Goal: Find specific page/section: Find specific page/section

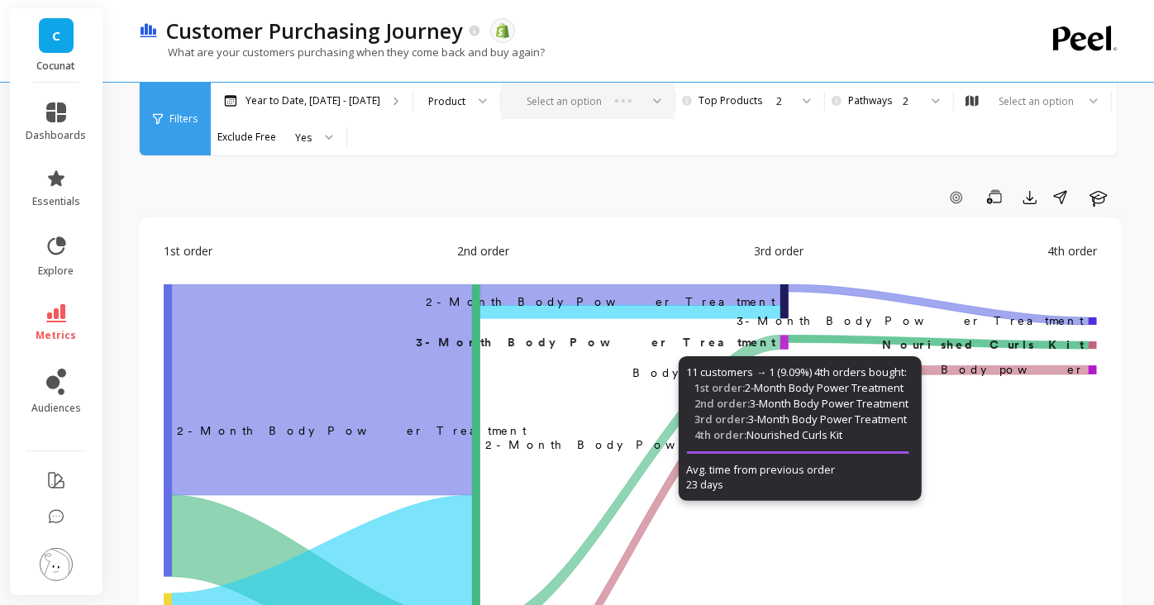
click at [636, 100] on div "Select an option" at bounding box center [588, 101] width 174 height 36
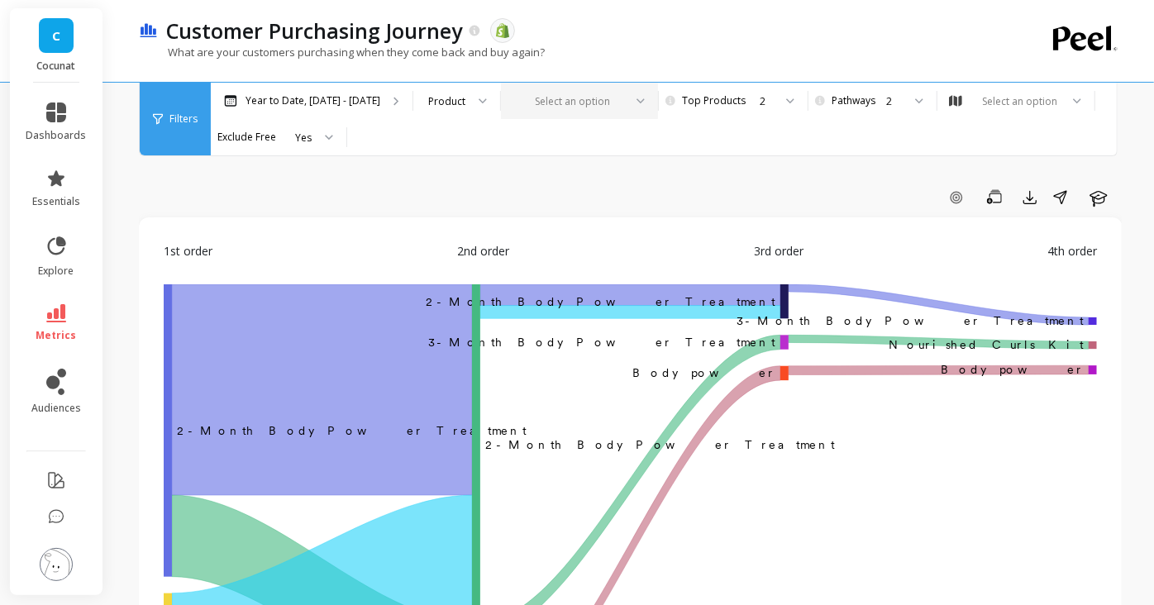
click at [636, 102] on icon at bounding box center [640, 101] width 8 height 6
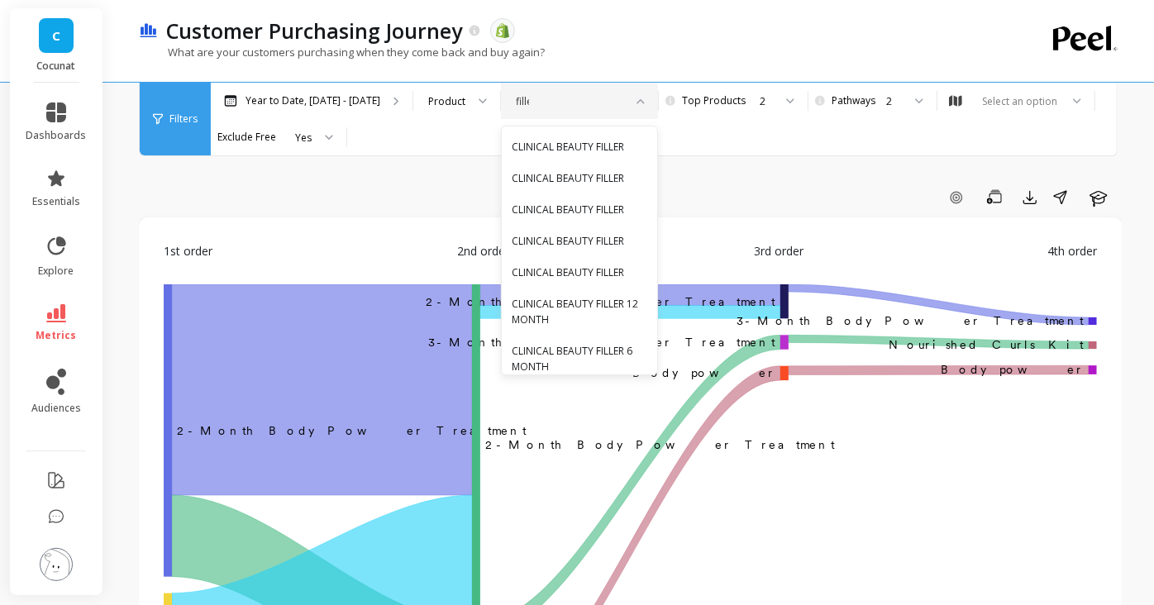
type input "filler"
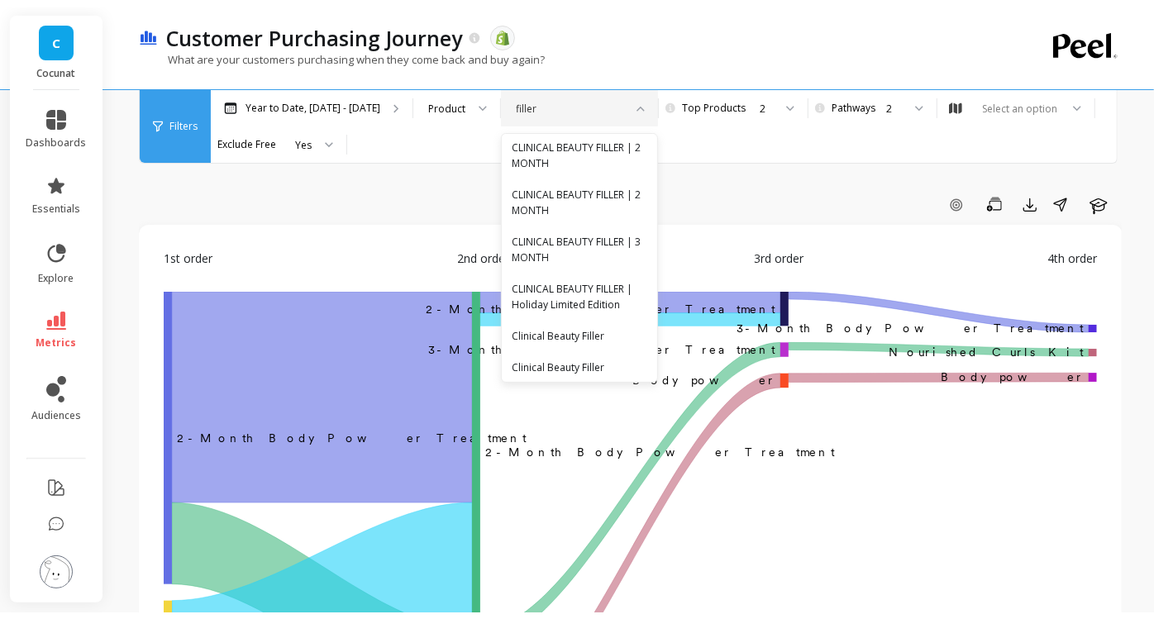
scroll to position [427, 0]
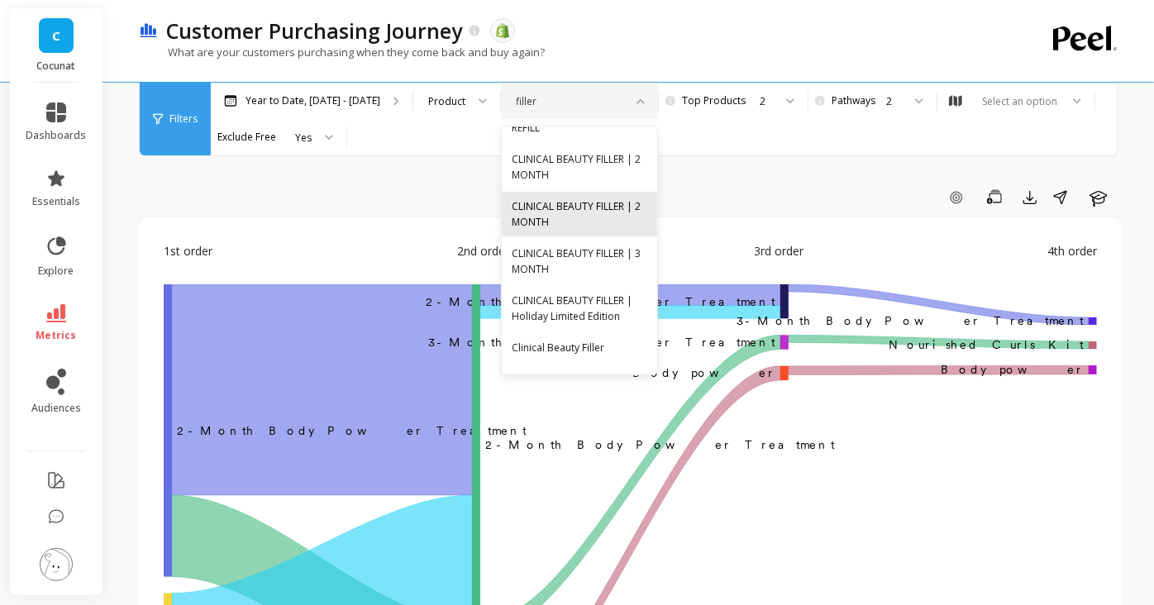
click at [578, 207] on div "CLINICAL BEAUTY FILLER | 2 MONTH" at bounding box center [580, 213] width 136 height 31
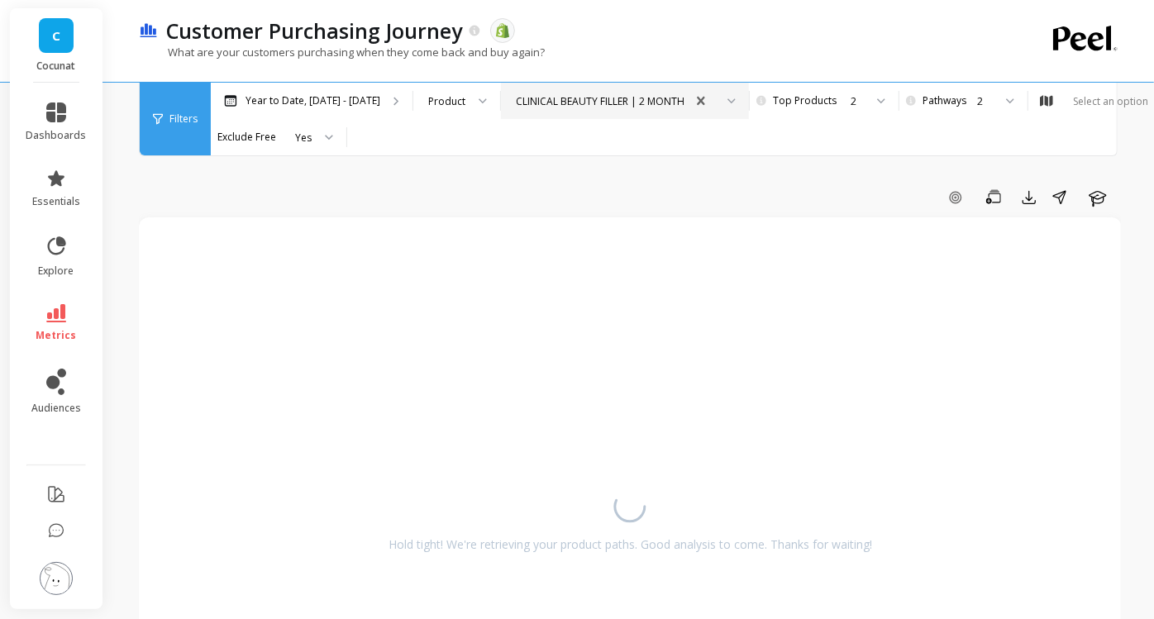
click at [727, 100] on icon at bounding box center [731, 101] width 8 height 6
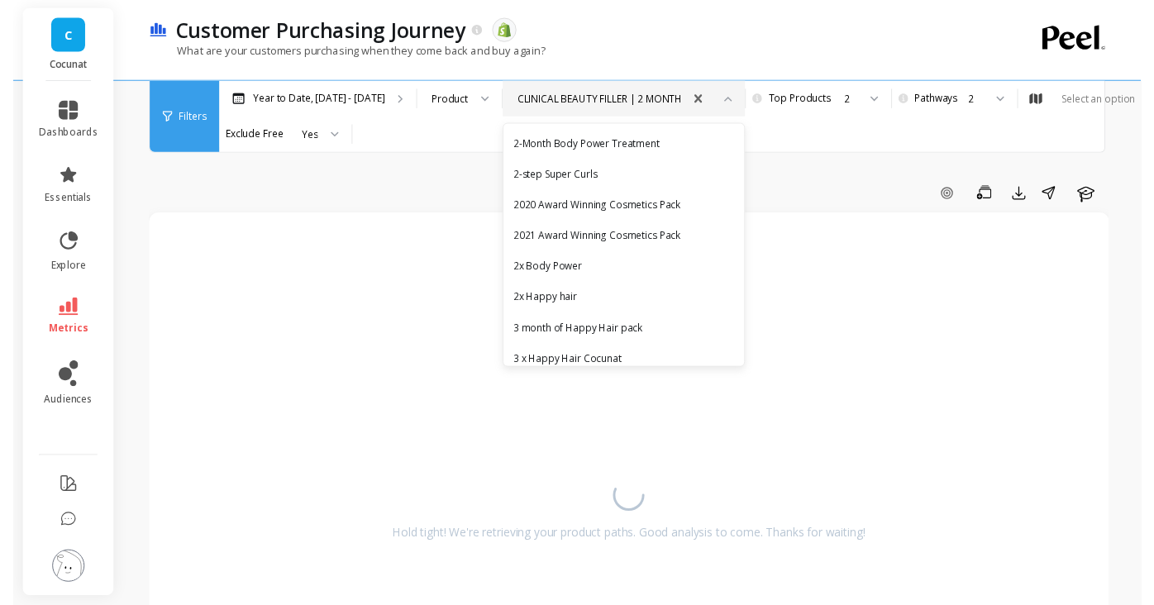
scroll to position [4240, 0]
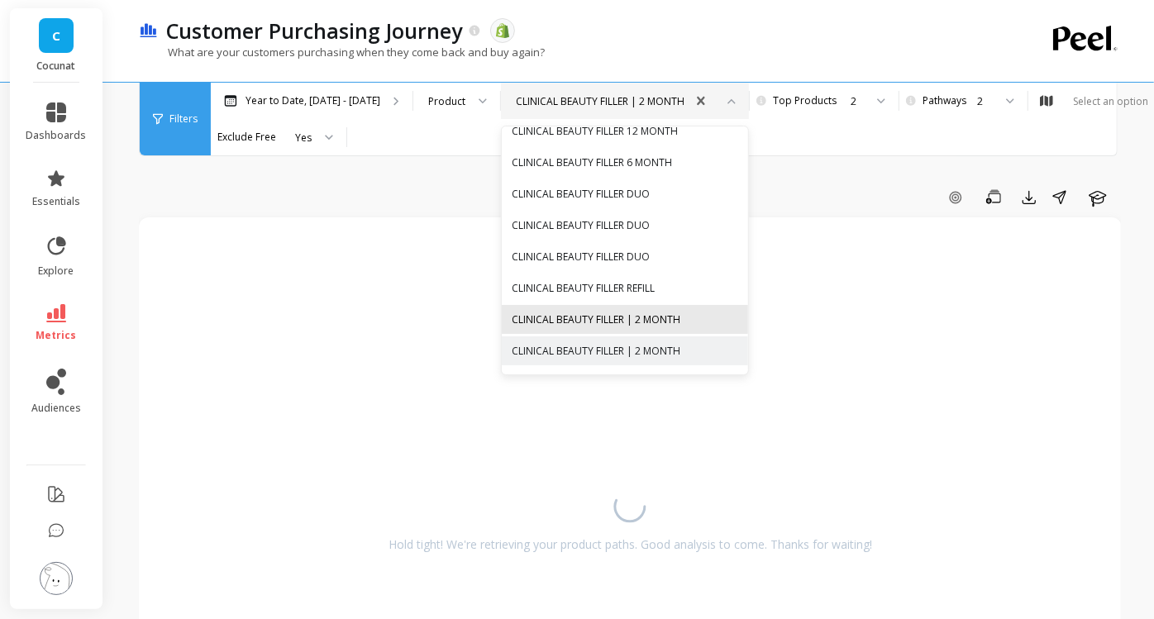
click at [646, 312] on div "CLINICAL BEAUTY FILLER | 2 MONTH" at bounding box center [625, 320] width 226 height 16
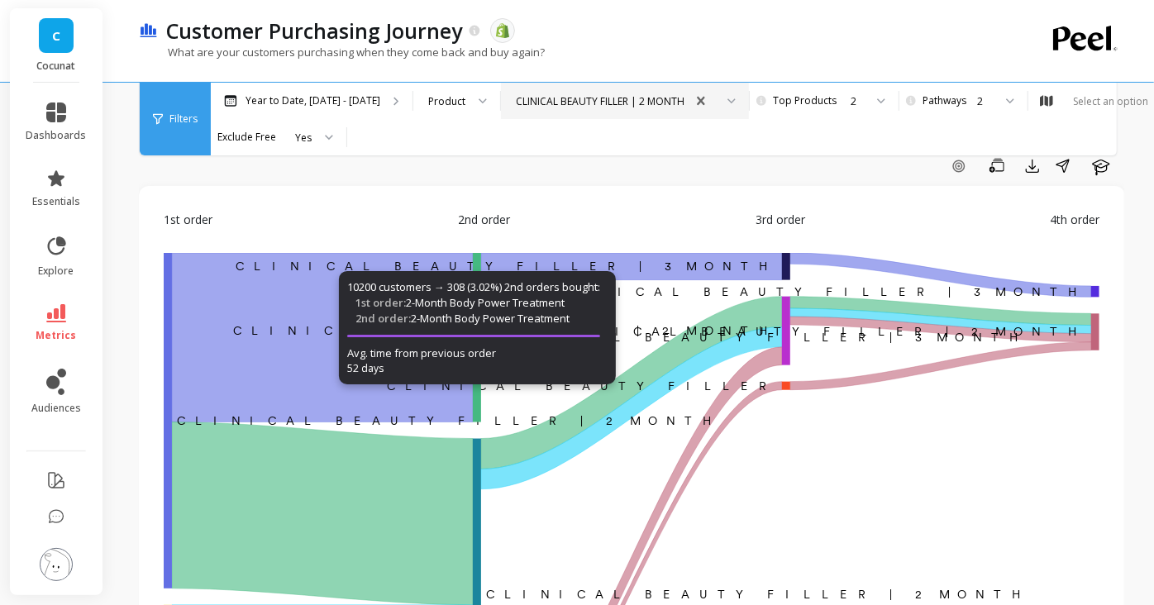
scroll to position [2, 0]
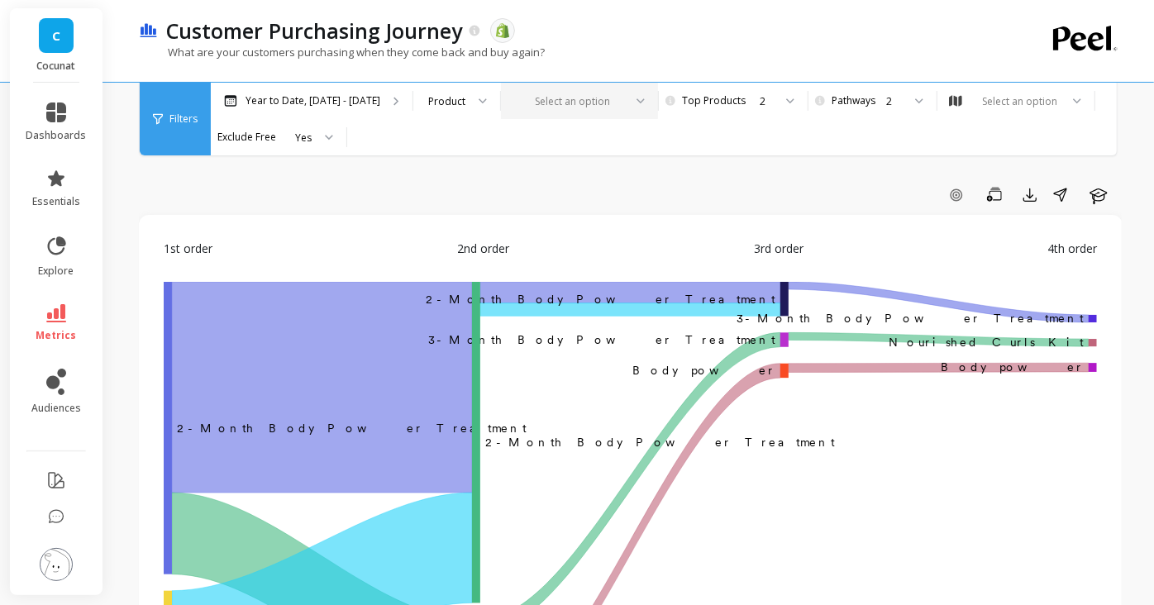
click at [636, 98] on icon at bounding box center [640, 101] width 8 height 6
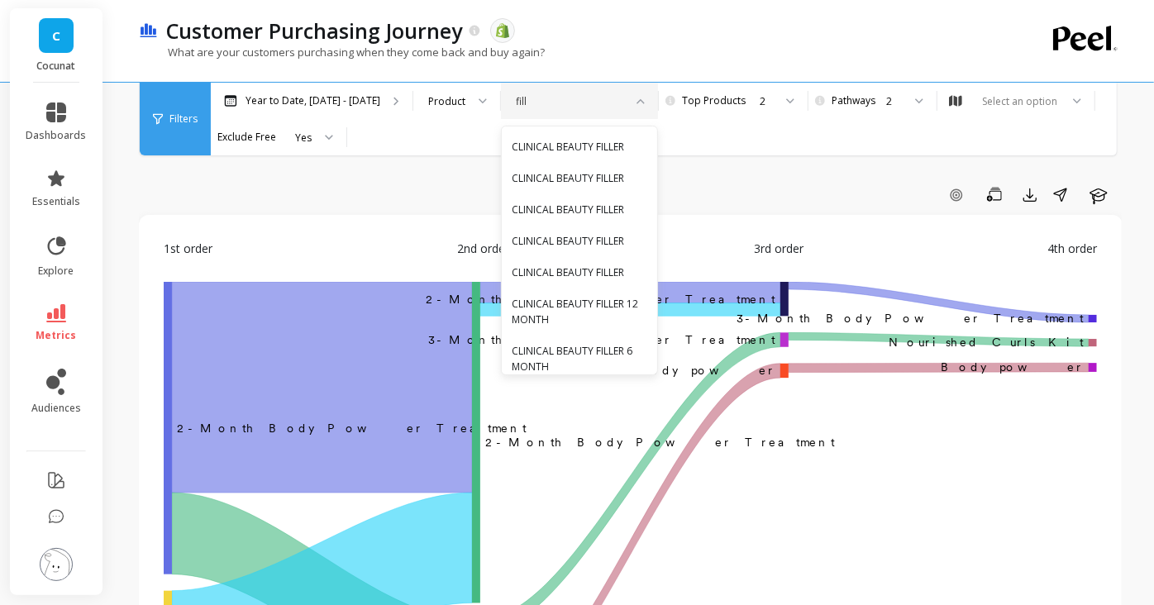
type input "filler"
click at [588, 144] on div "CLINICAL BEAUTY FILLER" at bounding box center [580, 147] width 136 height 16
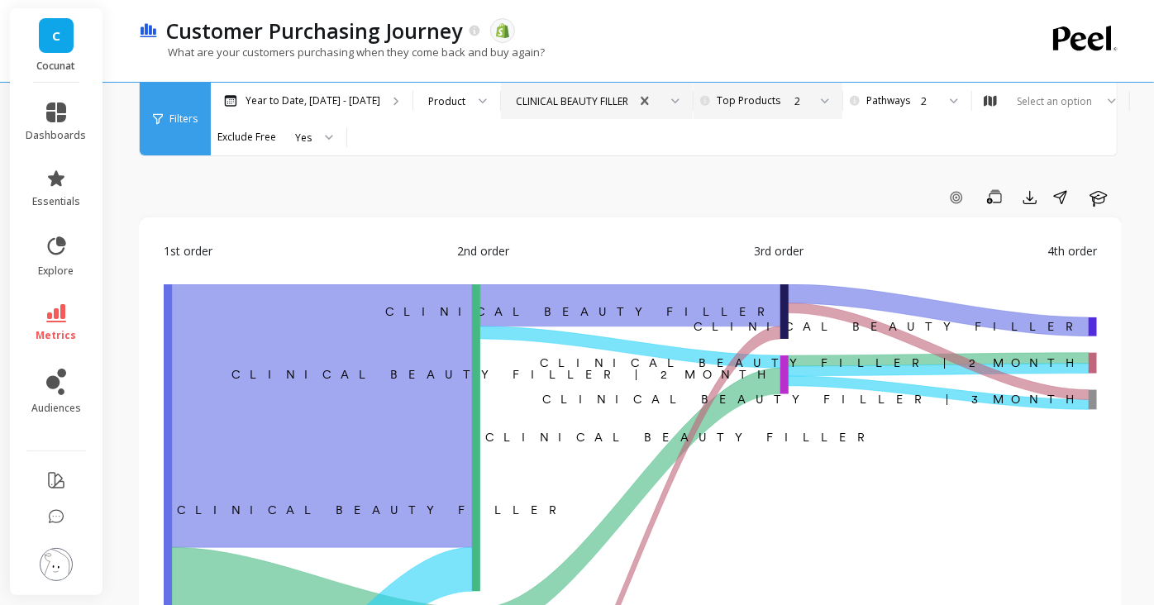
click at [821, 100] on icon at bounding box center [825, 101] width 8 height 6
click at [938, 92] on div at bounding box center [948, 101] width 20 height 36
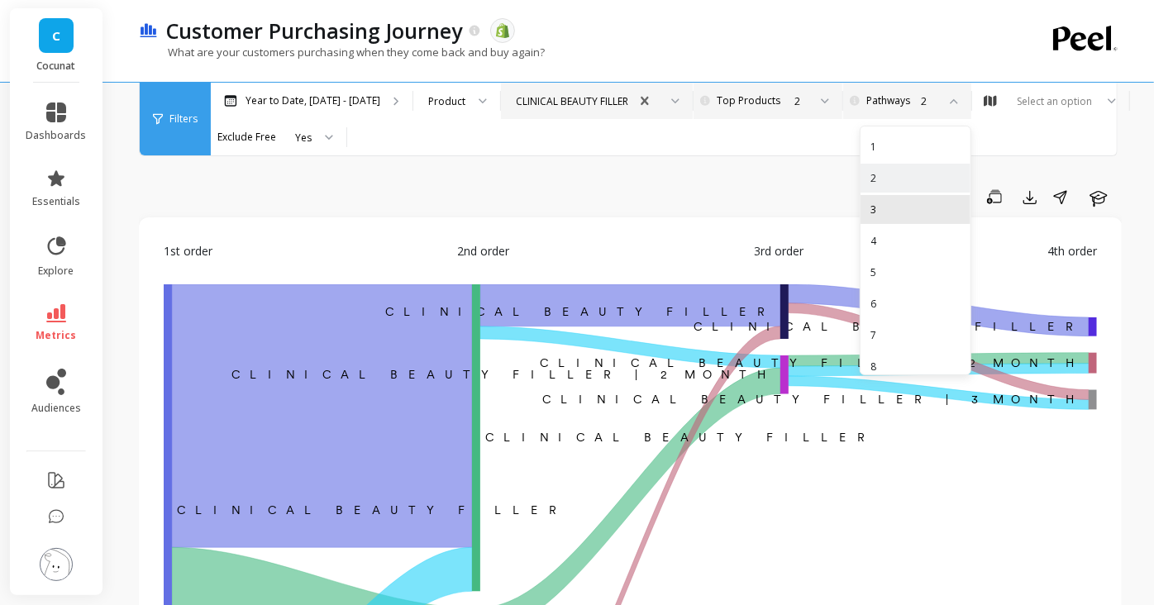
click at [869, 200] on div "3" at bounding box center [915, 209] width 110 height 29
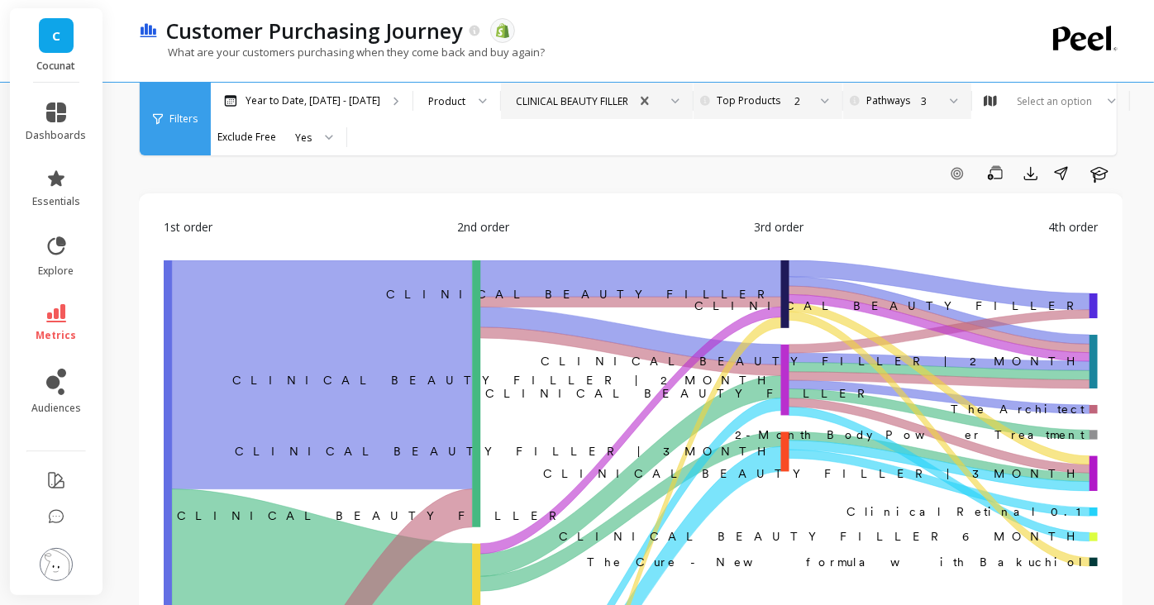
scroll to position [21, 0]
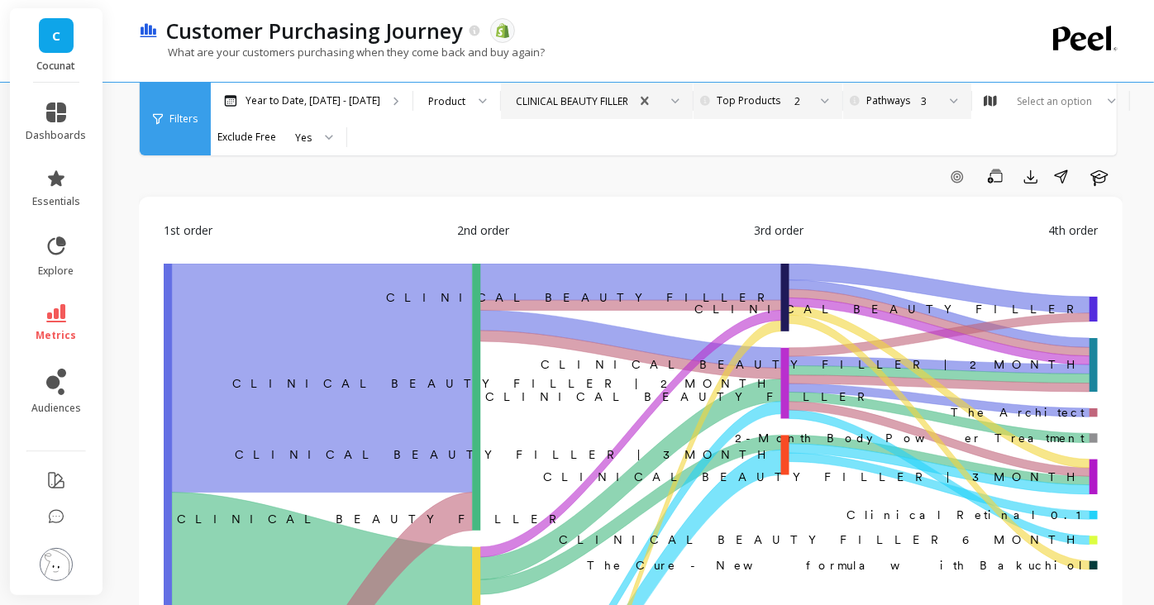
click at [951, 100] on icon at bounding box center [954, 99] width 7 height 3
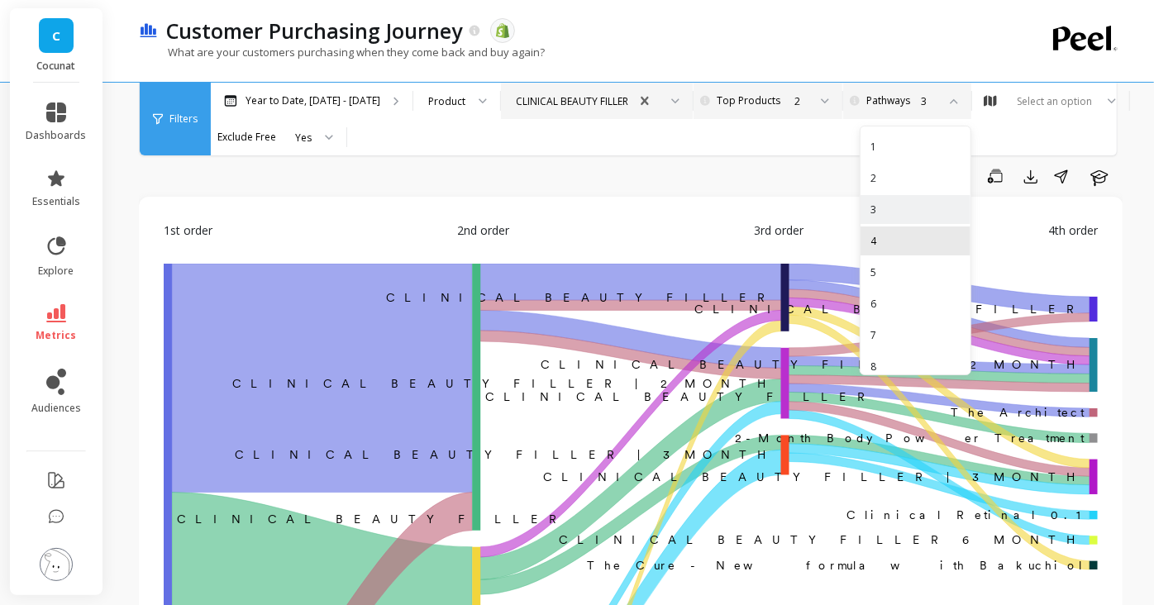
click at [882, 231] on div "4" at bounding box center [915, 240] width 110 height 29
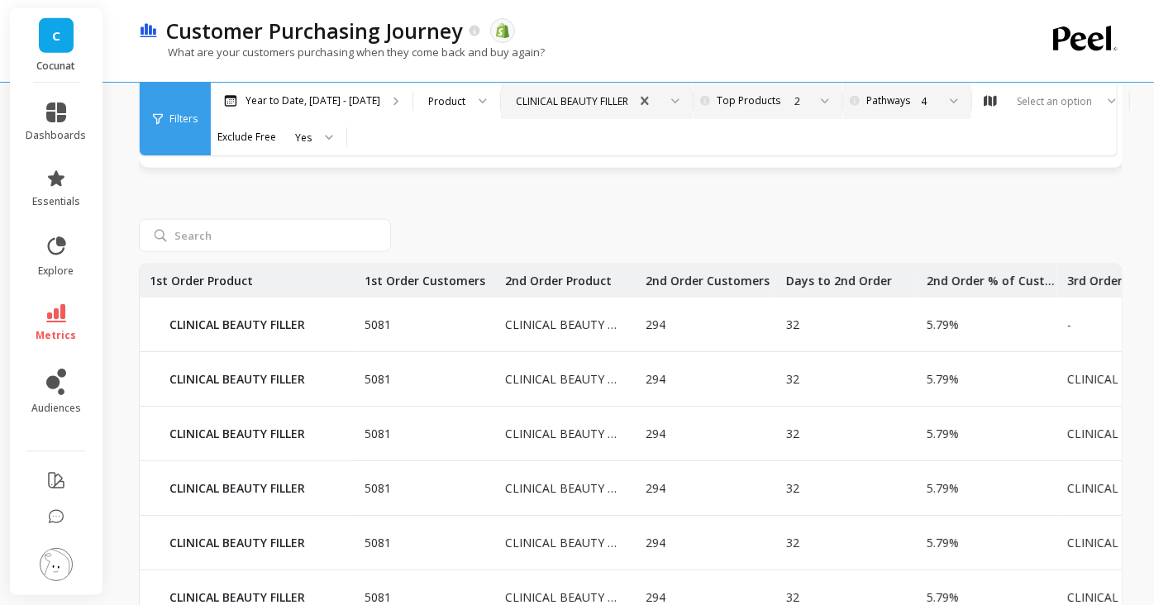
scroll to position [1043, 0]
